Goal: Task Accomplishment & Management: Complete application form

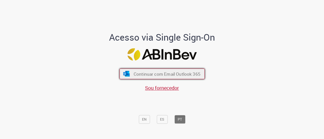
click at [147, 69] on button "Continuar com Email Outlook 365" at bounding box center [161, 74] width 85 height 11
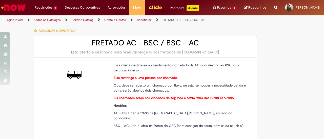
scroll to position [25, 0]
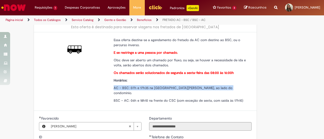
drag, startPoint x: 120, startPoint y: 88, endPoint x: 238, endPoint y: 85, distance: 118.1
click at [238, 85] on div "Essa oferta destina-se a agendamento do fretado da AC com destino ao BSC, ou o …" at bounding box center [181, 71] width 142 height 68
click at [238, 86] on p "AC – BSC: 07h e 17h35 na Rua André Gonçalves, ao lado do condomínio." at bounding box center [181, 90] width 134 height 10
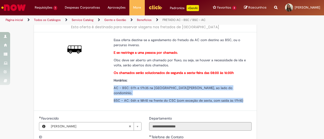
drag, startPoint x: 242, startPoint y: 95, endPoint x: 107, endPoint y: 86, distance: 135.3
click at [107, 86] on div "Essa oferta destina-se a agendamento do fretado da AC com destino ao BSC, ou o …" at bounding box center [145, 71] width 223 height 79
click at [105, 86] on div "Essa oferta destina-se a agendamento do fretado da AC com destino ao BSC, ou o …" at bounding box center [145, 71] width 223 height 79
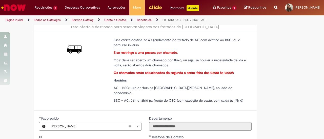
scroll to position [0, 0]
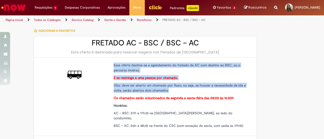
drag, startPoint x: 102, startPoint y: 75, endPoint x: 170, endPoint y: 88, distance: 69.5
click at [170, 88] on div "Essa oferta destina-se a agendamento do fretado da AC com destino ao BSC, ou o …" at bounding box center [145, 97] width 223 height 79
click at [174, 91] on p "Obs: deve ser aberto um chamado por fluxo, ou seja, se houver a necessidade de …" at bounding box center [181, 88] width 134 height 10
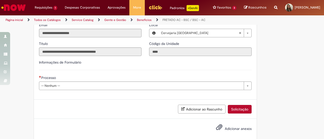
scroll to position [157, 0]
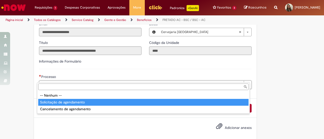
type input "**********"
select select "**********"
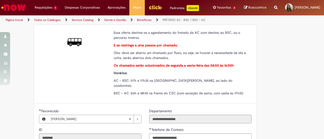
scroll to position [31, 0]
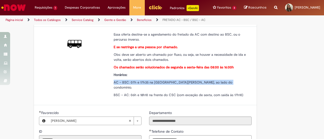
drag, startPoint x: 112, startPoint y: 83, endPoint x: 227, endPoint y: 81, distance: 114.3
click at [227, 81] on p "AC – BSC: 07h e 17h35 na Rua André Gonçalves, ao lado do condomínio." at bounding box center [181, 85] width 134 height 10
click at [233, 82] on p "AC – BSC: 07h e 17h35 na Rua André Gonçalves, ao lado do condomínio." at bounding box center [181, 85] width 134 height 10
drag, startPoint x: 150, startPoint y: 81, endPoint x: 184, endPoint y: 82, distance: 33.1
click at [184, 82] on span "AC – BSC: 07h e 17h35 na Rua André Gonçalves, ao lado do condomínio." at bounding box center [173, 84] width 119 height 9
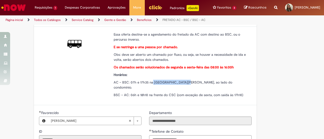
copy span "Rua André Gonçalves"
drag, startPoint x: 112, startPoint y: 81, endPoint x: 225, endPoint y: 83, distance: 113.0
click at [225, 83] on p "AC – BSC: 07h e 17h35 na Rua André Gonçalves, ao lado do condomínio." at bounding box center [181, 85] width 134 height 10
copy span "AC – BSC: 07h e 17h35 na Rua André Gonçalves, ao lado do condomínio."
